Goal: Navigation & Orientation: Understand site structure

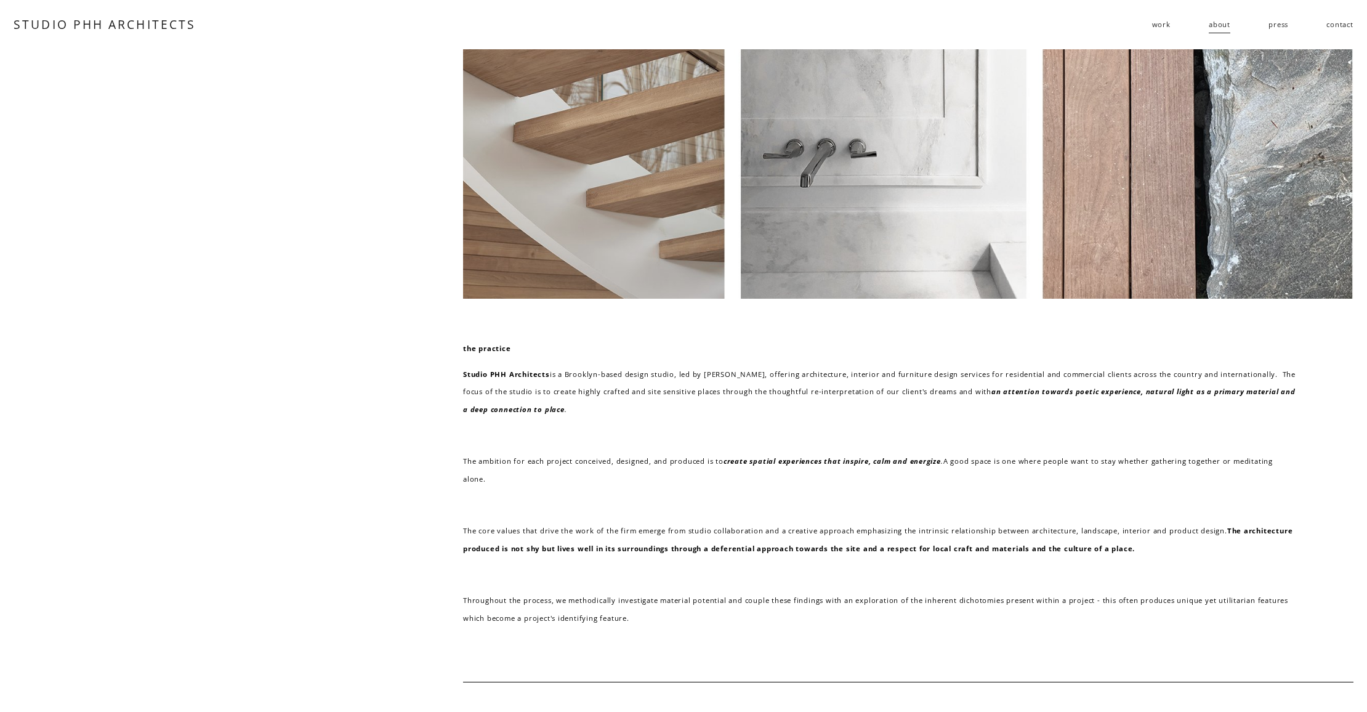
click at [0, 0] on span "residential" at bounding box center [0, 0] width 0 height 0
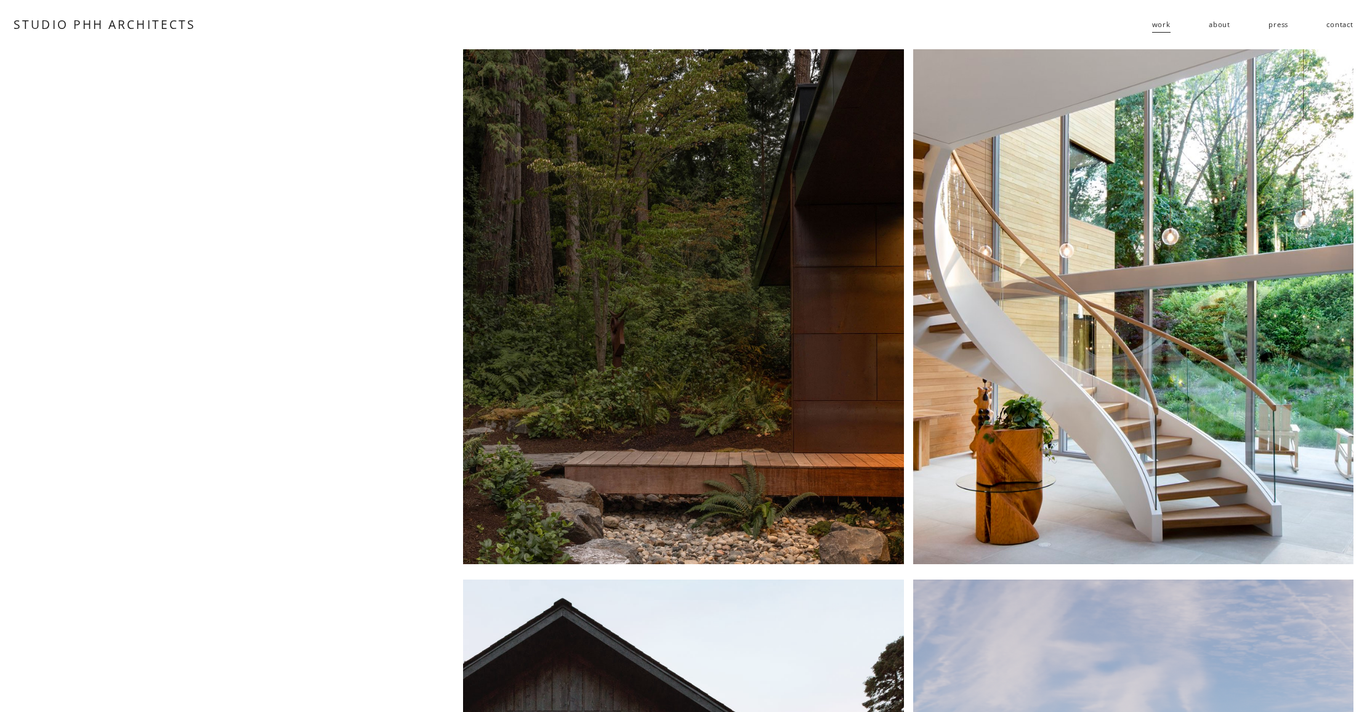
click at [1220, 23] on link "about" at bounding box center [1220, 24] width 22 height 19
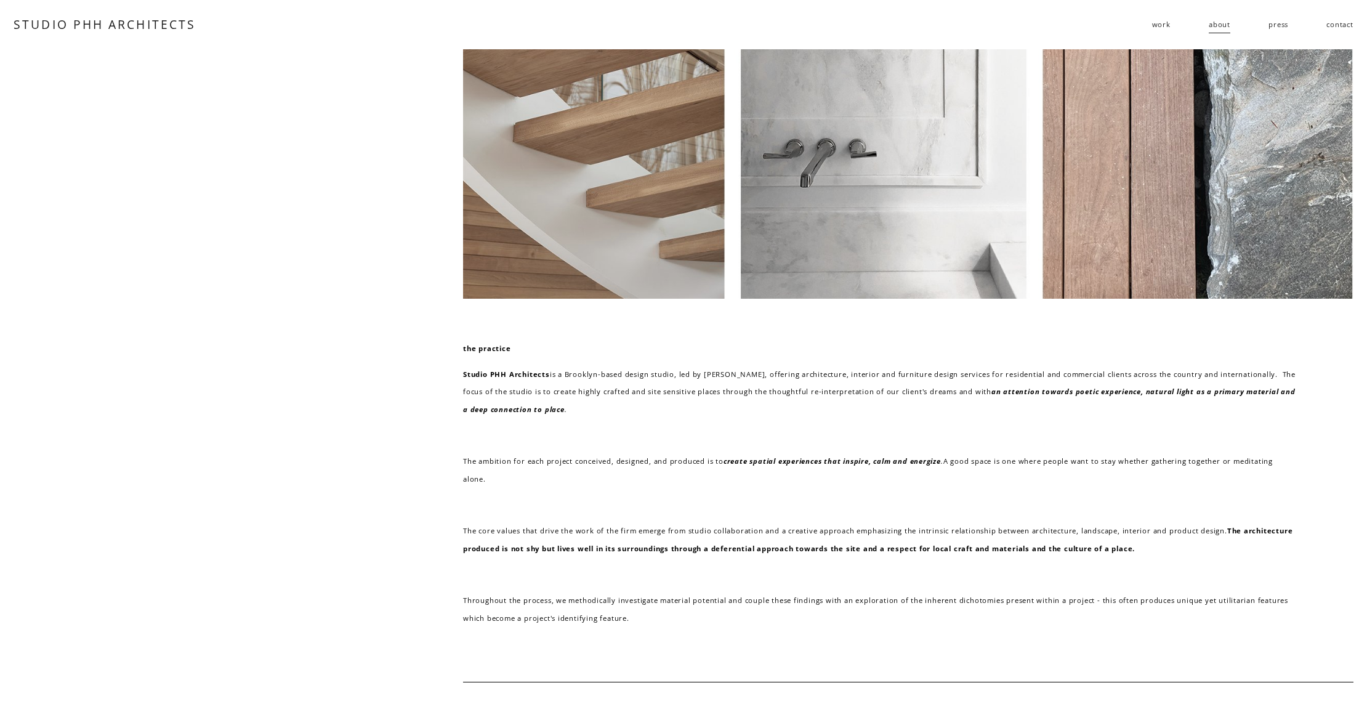
click at [131, 20] on link "STUDIO PHH ARCHITECTS" at bounding box center [105, 24] width 182 height 17
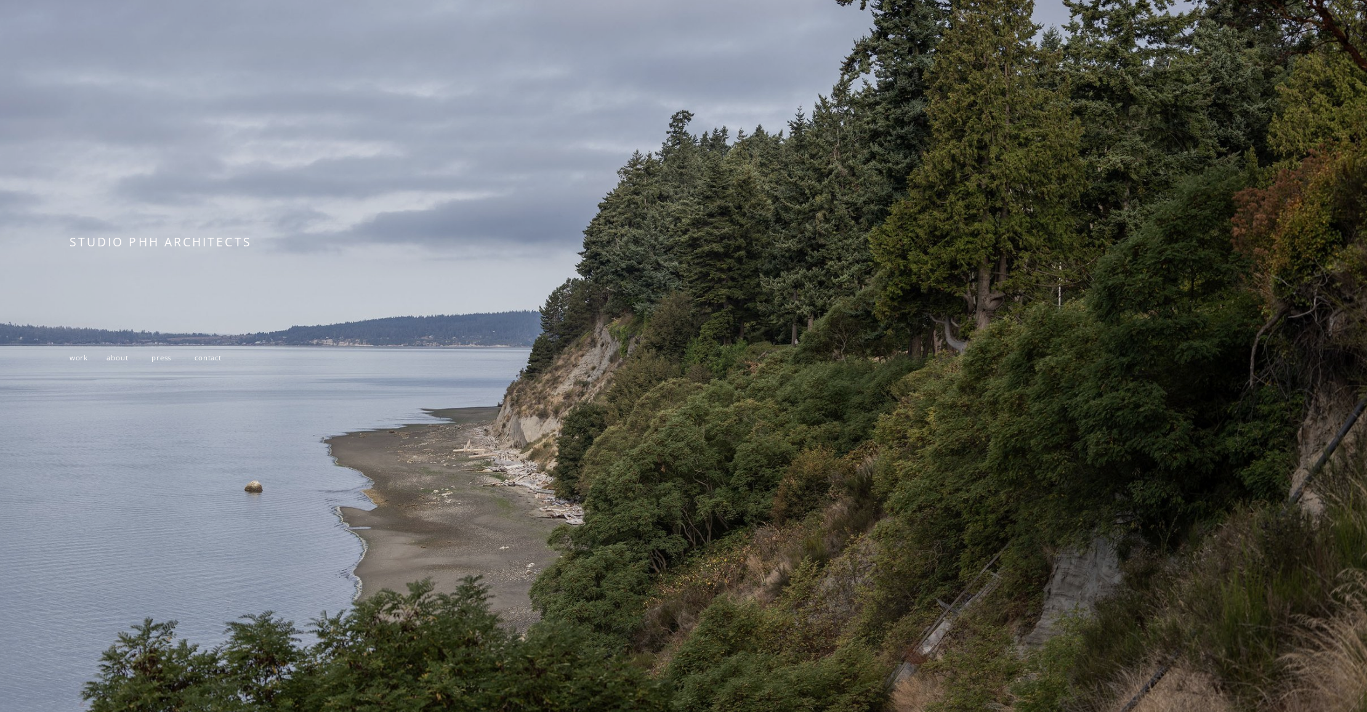
scroll to position [245, 0]
